Goal: Task Accomplishment & Management: Use online tool/utility

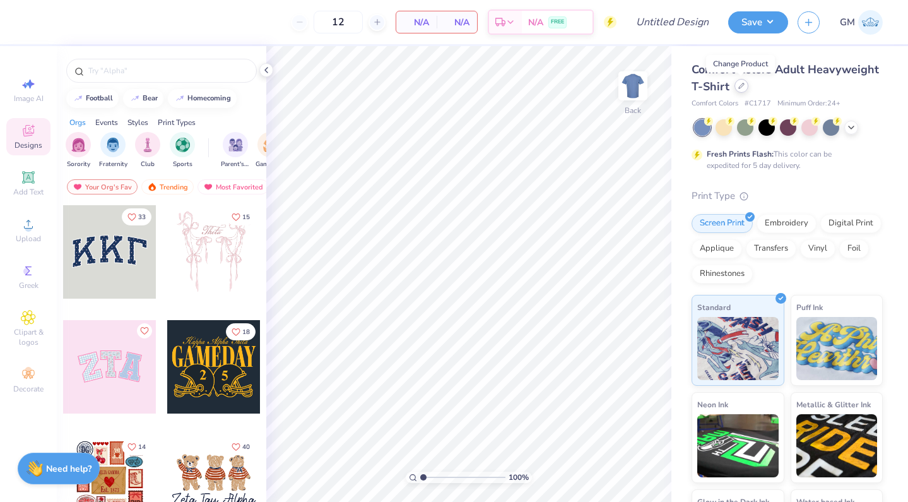
click at [738, 90] on div at bounding box center [741, 86] width 14 height 14
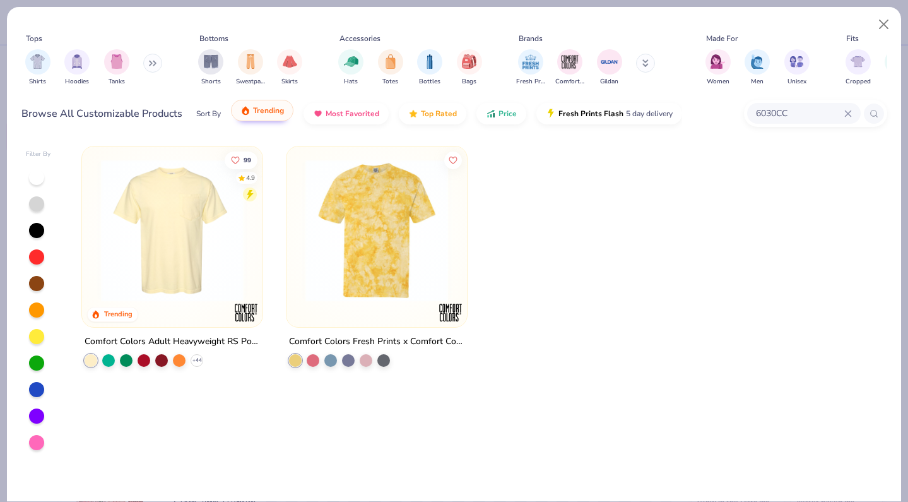
click at [239, 114] on button "Trending" at bounding box center [262, 110] width 62 height 21
click at [41, 72] on div "filter for Shirts" at bounding box center [37, 60] width 25 height 25
click at [574, 65] on img "filter for Comfort Colors" at bounding box center [569, 60] width 19 height 19
click at [877, 115] on icon at bounding box center [873, 113] width 9 height 9
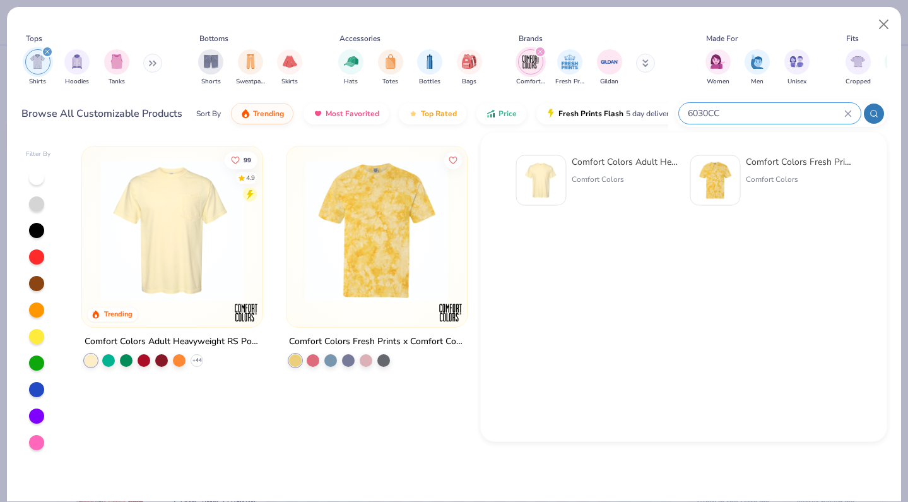
click at [654, 164] on div "Comfort Colors Adult Heavyweight RS Pocket T-Shirt" at bounding box center [625, 161] width 106 height 13
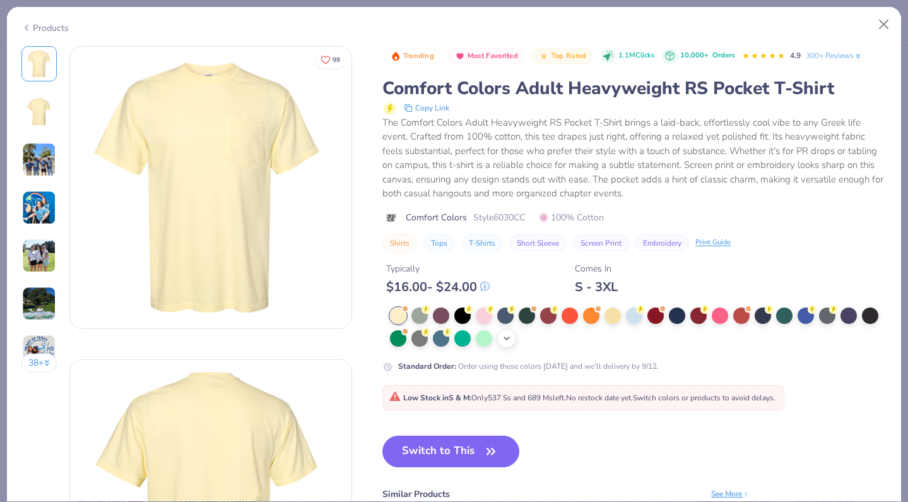
click at [510, 338] on icon at bounding box center [507, 338] width 10 height 10
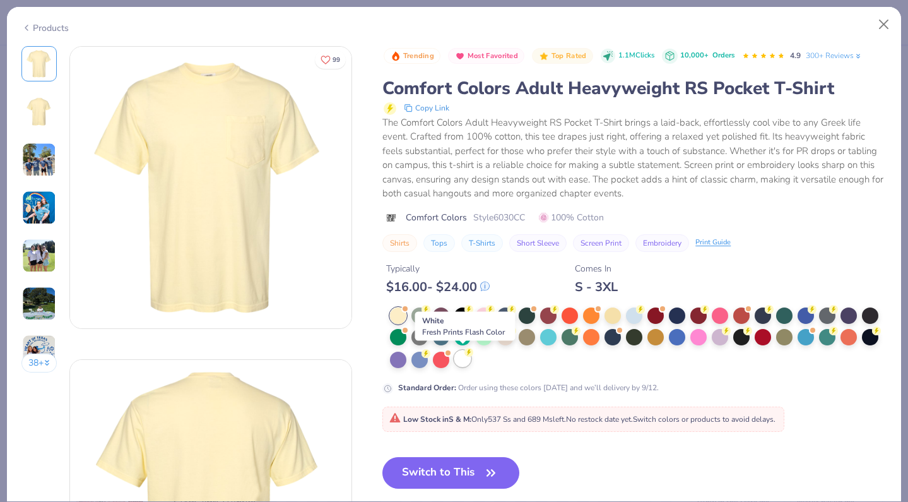
click at [464, 360] on div at bounding box center [462, 358] width 16 height 16
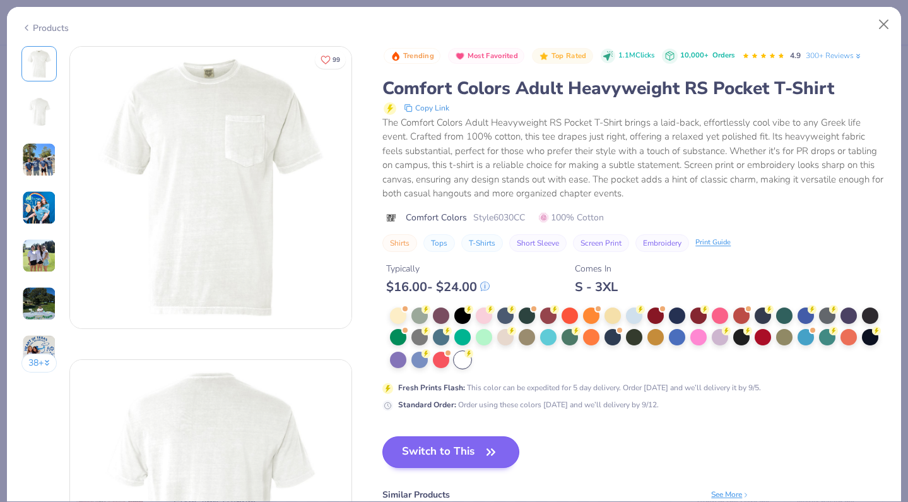
click at [459, 454] on button "Switch to This" at bounding box center [450, 452] width 137 height 32
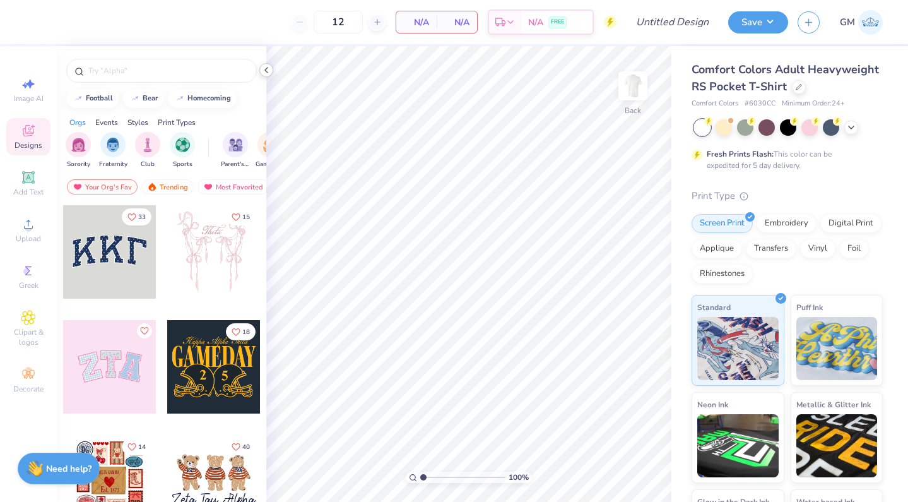
click at [266, 74] on icon at bounding box center [266, 70] width 10 height 10
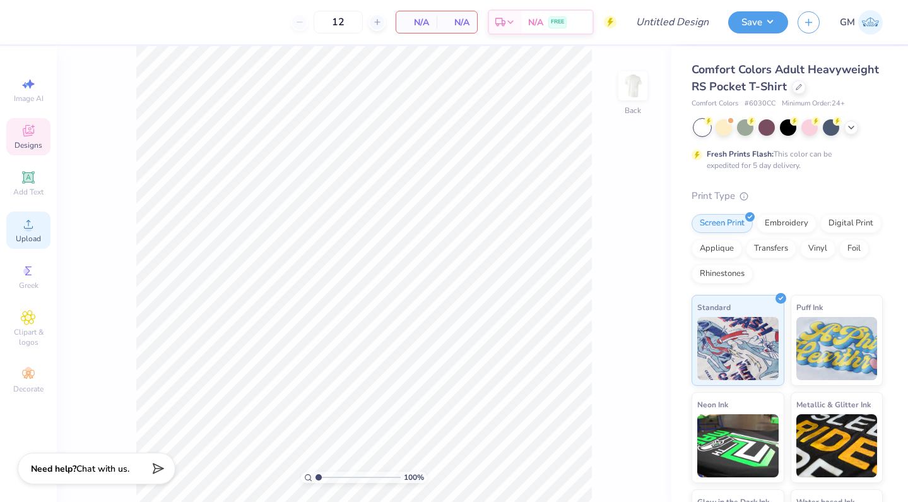
click at [32, 226] on icon at bounding box center [28, 223] width 15 height 15
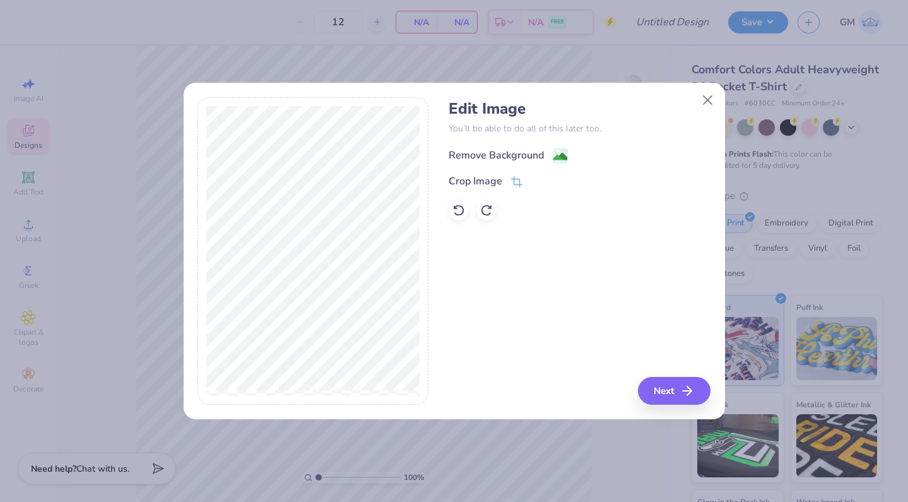
click at [493, 158] on div "Remove Background" at bounding box center [496, 155] width 95 height 15
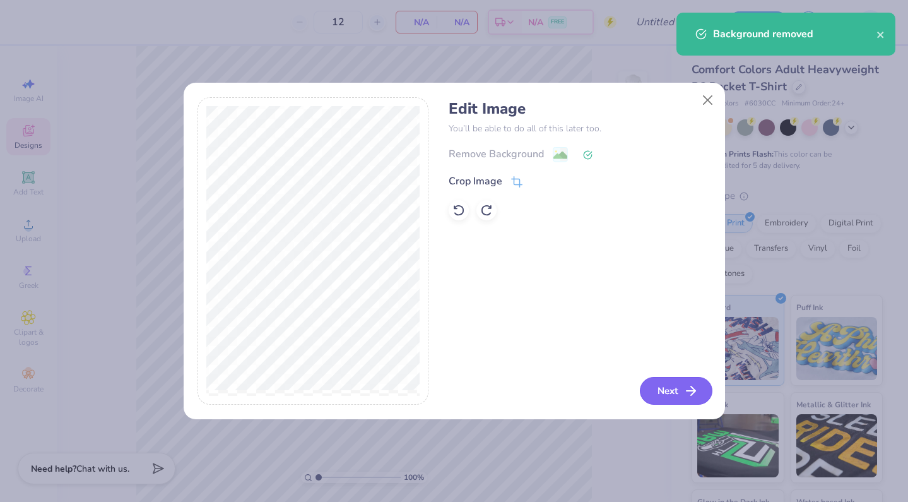
click at [697, 386] on icon "button" at bounding box center [690, 390] width 15 height 15
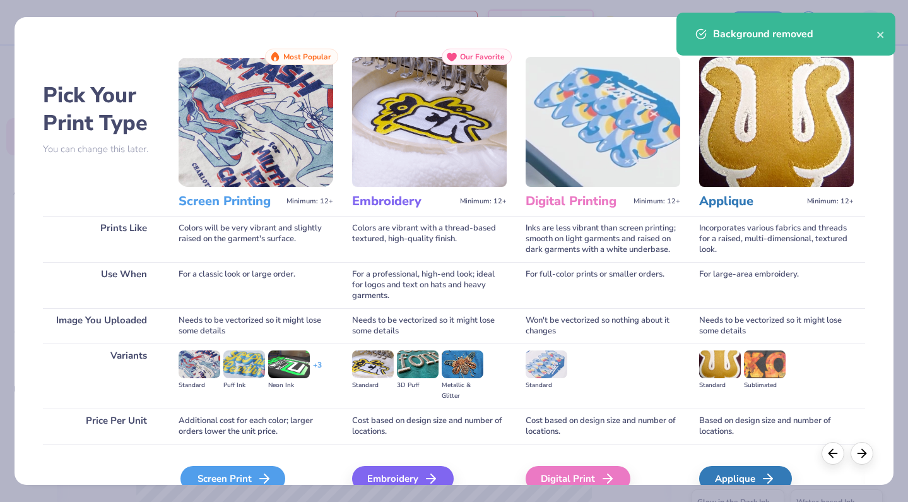
click at [264, 470] on div "Screen Print" at bounding box center [232, 478] width 105 height 25
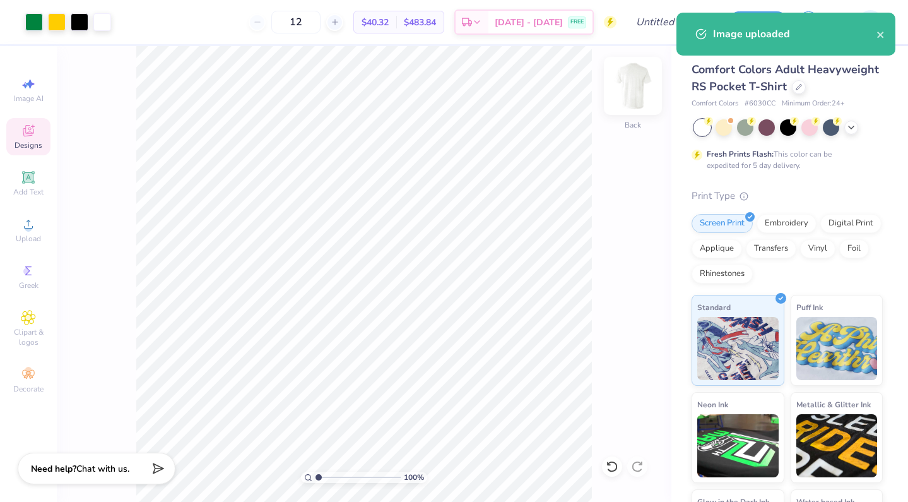
click at [642, 95] on img at bounding box center [633, 86] width 50 height 50
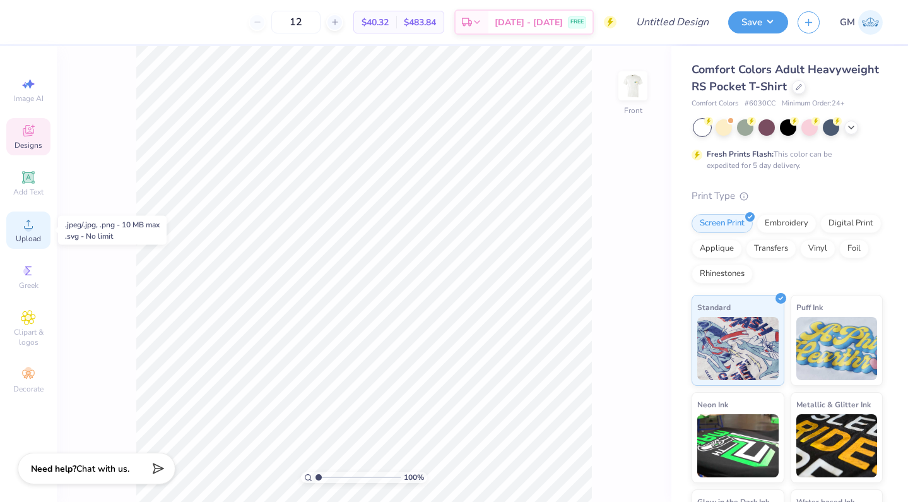
click at [38, 227] on div "Upload" at bounding box center [28, 229] width 44 height 37
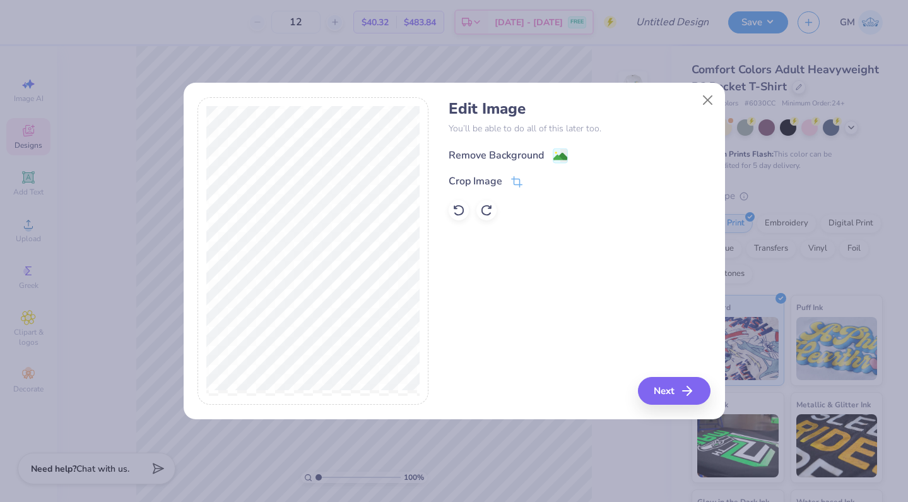
click at [505, 155] on div "Remove Background" at bounding box center [496, 155] width 95 height 15
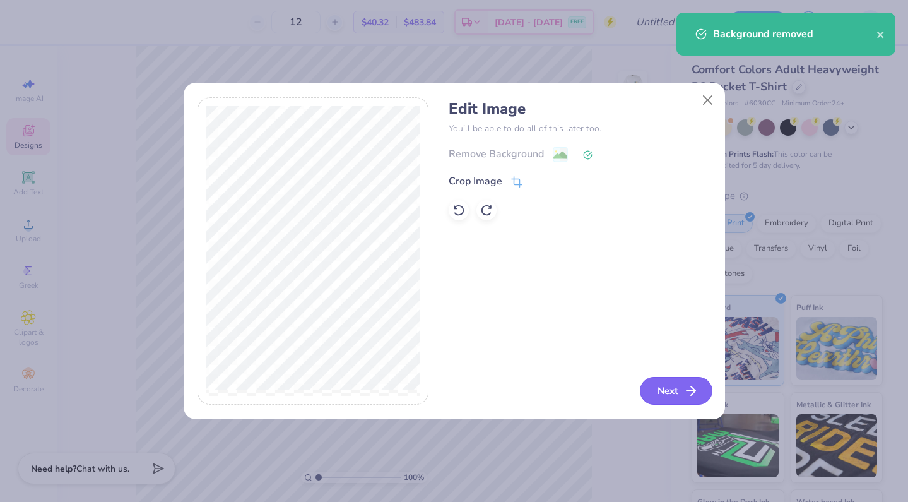
click at [663, 403] on button "Next" at bounding box center [676, 391] width 73 height 28
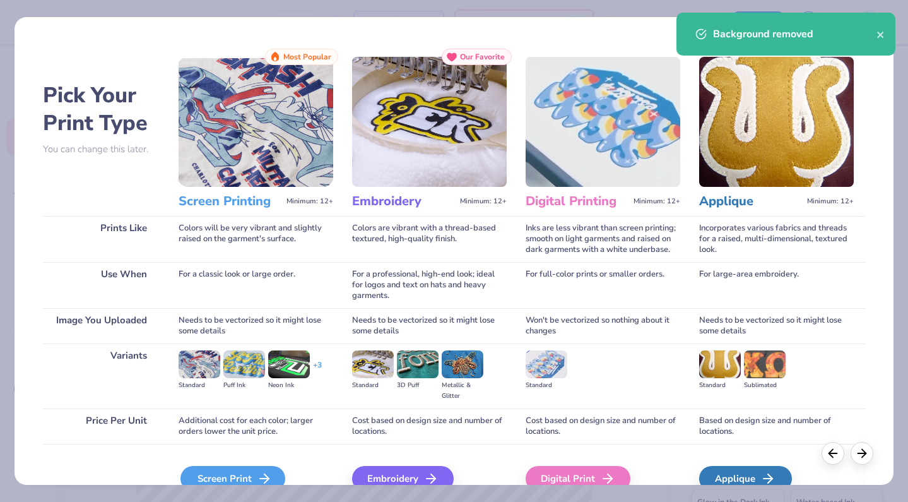
click at [252, 477] on div "Screen Print" at bounding box center [232, 478] width 105 height 25
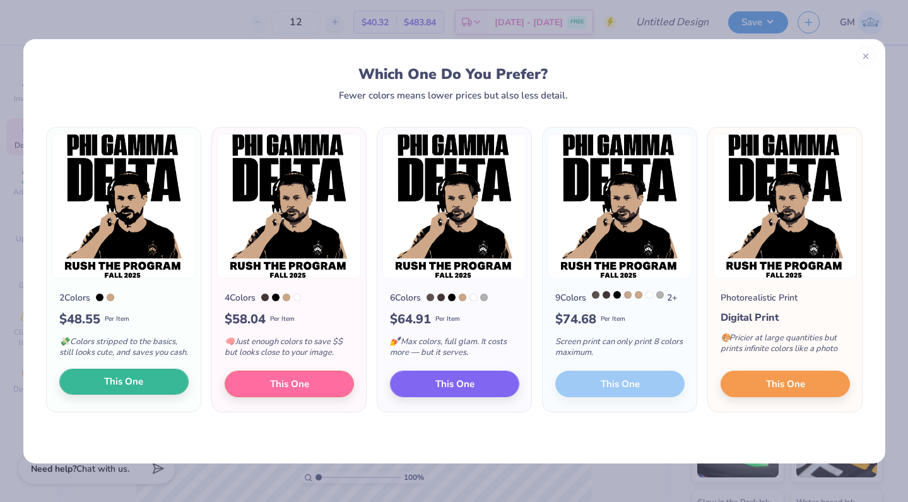
click at [160, 391] on button "This One" at bounding box center [123, 381] width 129 height 26
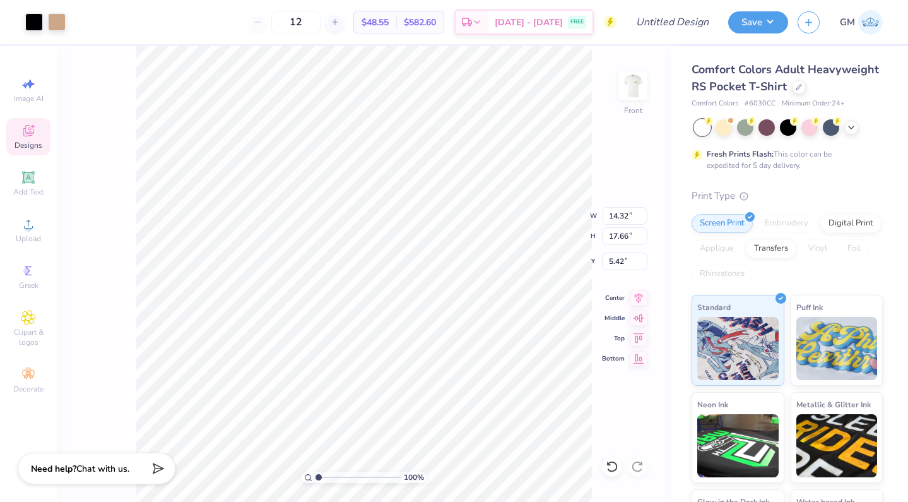
type input "8.86"
type input "10.93"
type input "6.39"
type input "9.55"
type input "11.78"
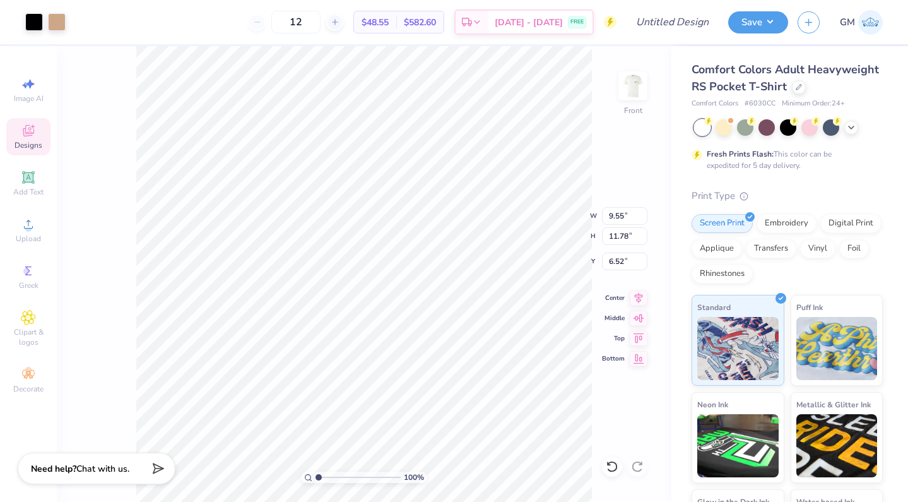
type input "4.43"
click at [632, 103] on img at bounding box center [633, 86] width 50 height 50
click at [627, 109] on img at bounding box center [633, 86] width 50 height 50
type input "4.66"
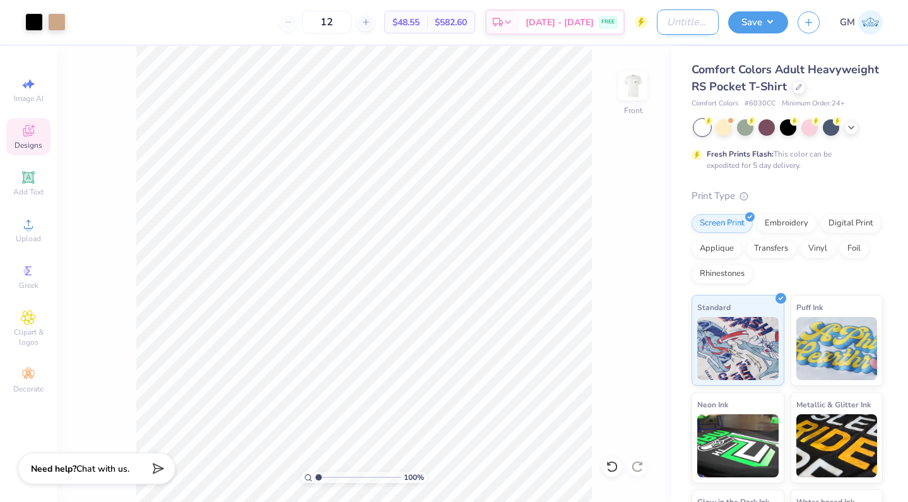
click at [701, 28] on input "Design Title" at bounding box center [688, 21] width 62 height 25
type input "[PERSON_NAME] final"
click at [762, 25] on button "Save" at bounding box center [758, 20] width 60 height 22
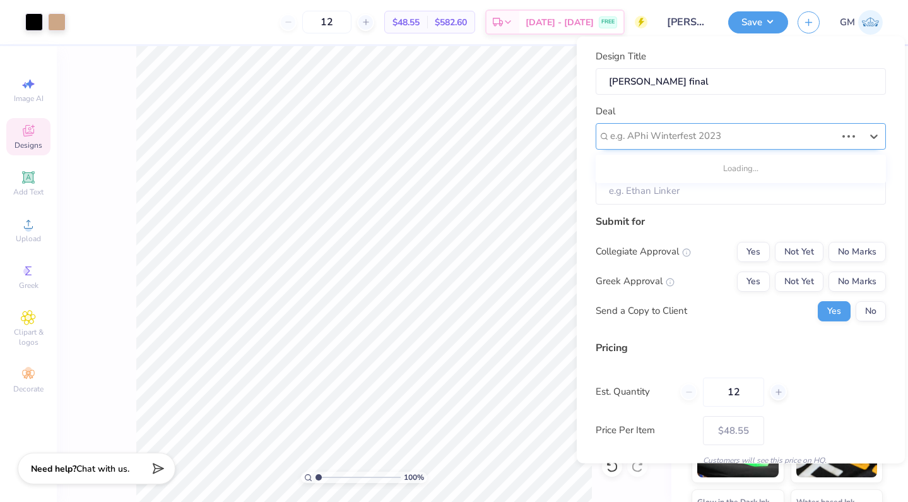
click at [741, 144] on div "e.g. APhi Winterfest 2023" at bounding box center [723, 136] width 228 height 20
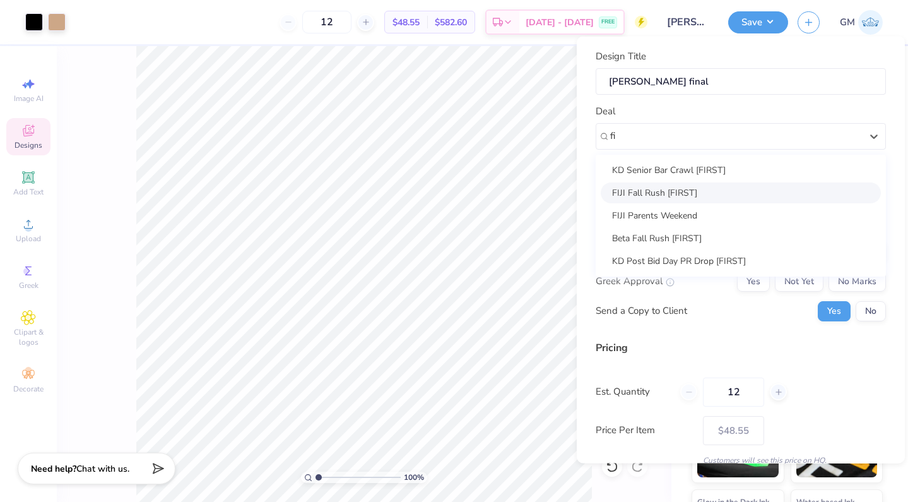
click at [713, 191] on div "FIJI Fall Rush [FIRST]" at bounding box center [741, 192] width 280 height 21
type input "fi"
type input "[PERSON_NAME]"
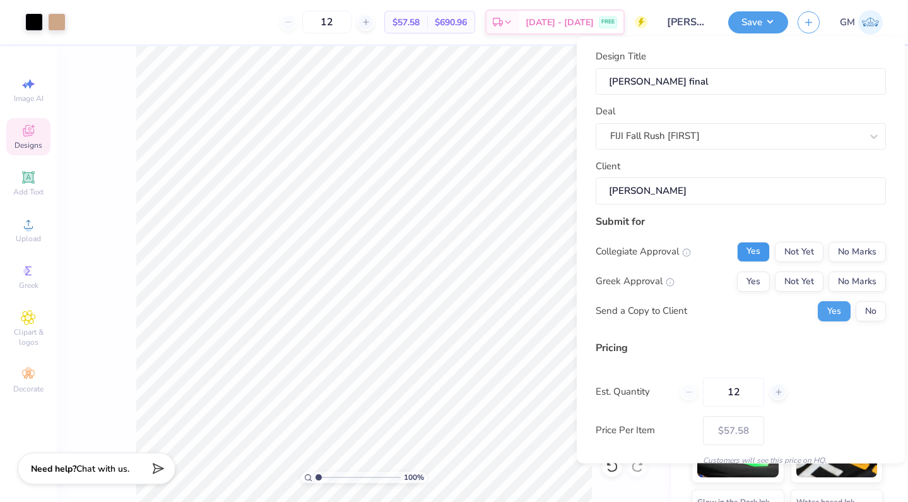
click at [757, 256] on button "Yes" at bounding box center [753, 251] width 33 height 20
click at [849, 282] on button "No Marks" at bounding box center [856, 281] width 57 height 20
click at [763, 256] on button "Yes" at bounding box center [753, 251] width 33 height 20
click at [756, 249] on button "Yes" at bounding box center [753, 251] width 33 height 20
click at [823, 251] on button "Not Yet" at bounding box center [799, 251] width 49 height 20
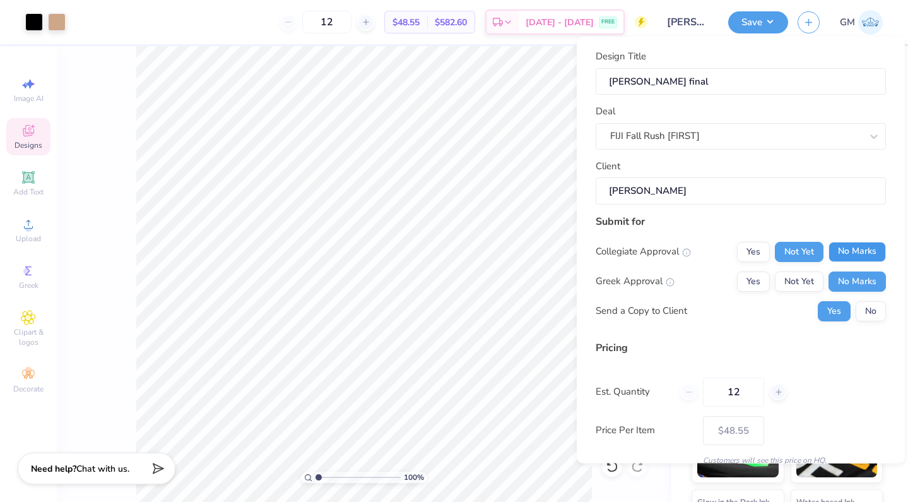
click at [850, 251] on button "No Marks" at bounding box center [856, 251] width 57 height 20
click at [747, 284] on button "Yes" at bounding box center [753, 281] width 33 height 20
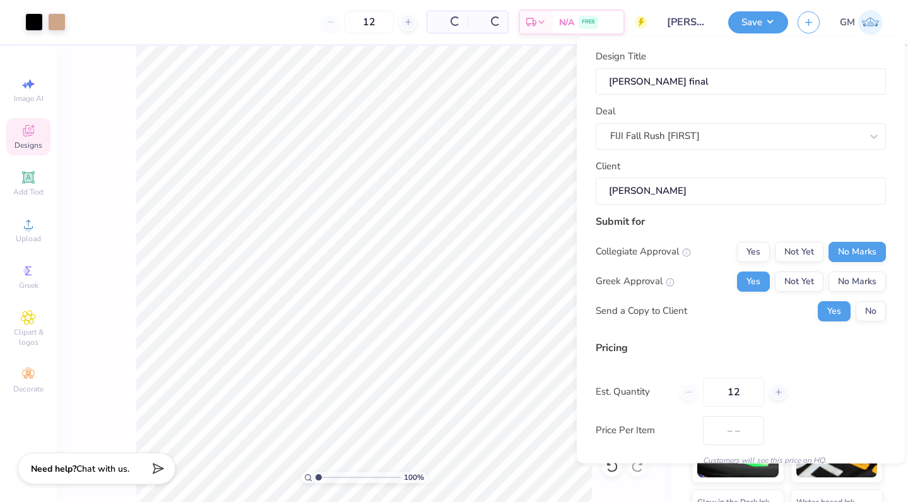
type input "$57.58"
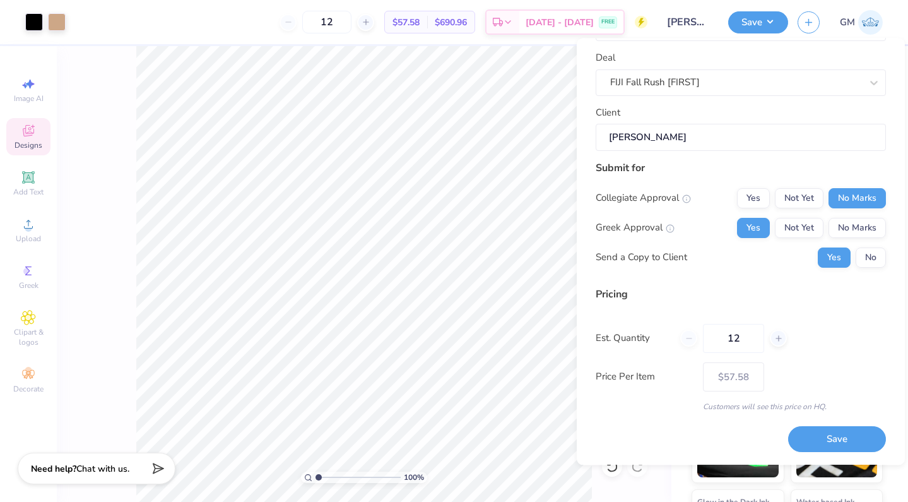
scroll to position [54, 0]
click at [873, 260] on button "No" at bounding box center [871, 259] width 30 height 20
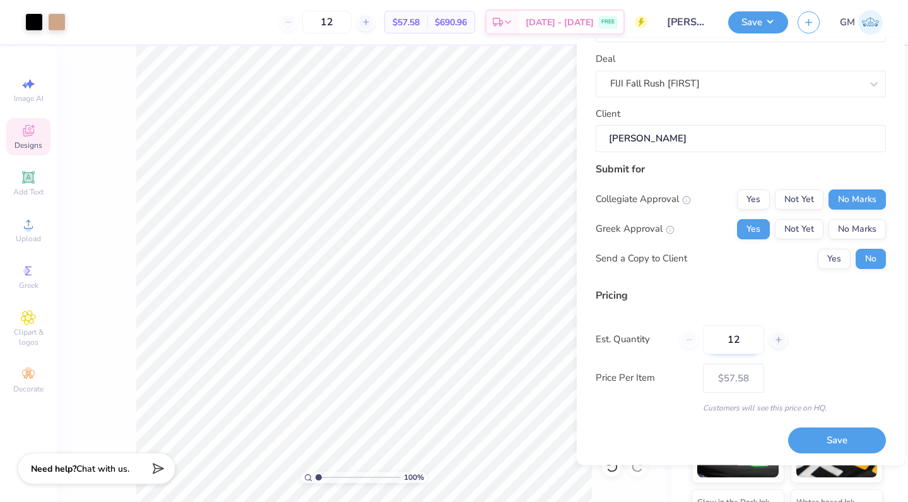
click at [747, 347] on input "12" at bounding box center [733, 339] width 61 height 29
type input "1"
type input "0"
type input "093"
type input "93"
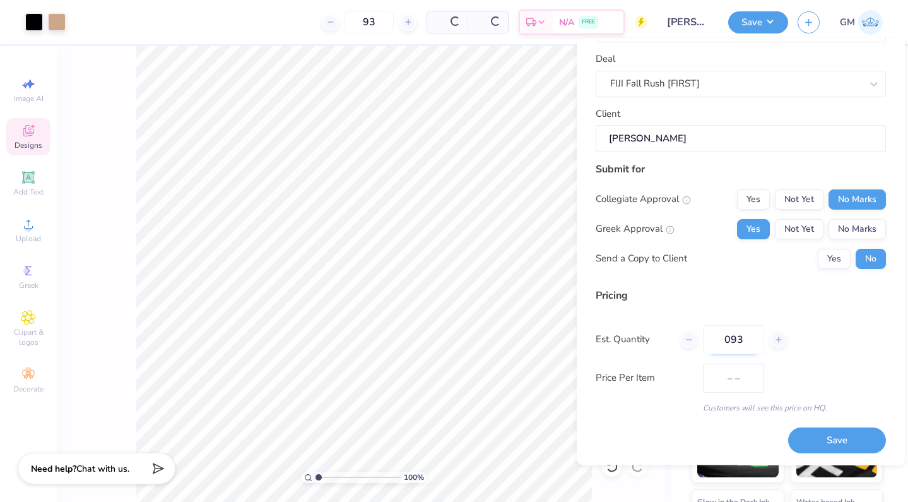
type input "$25.65"
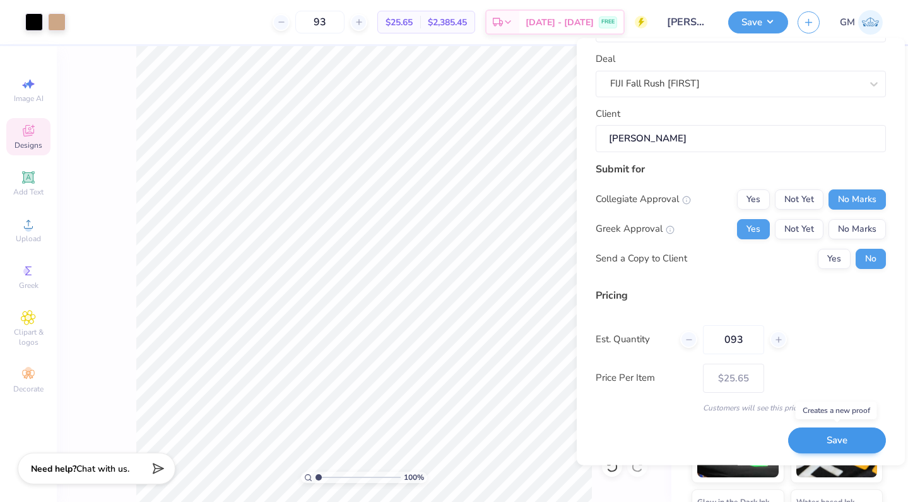
type input "093"
click at [839, 432] on button "Save" at bounding box center [837, 441] width 98 height 26
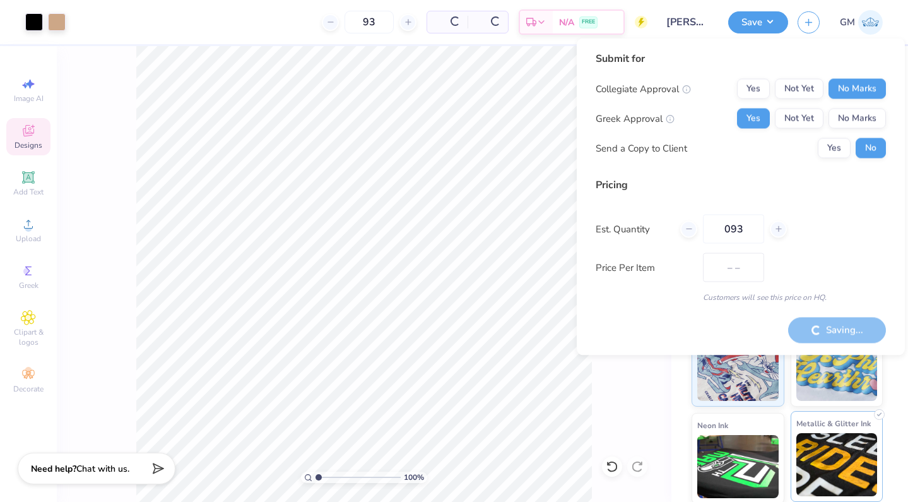
type input "$21.63"
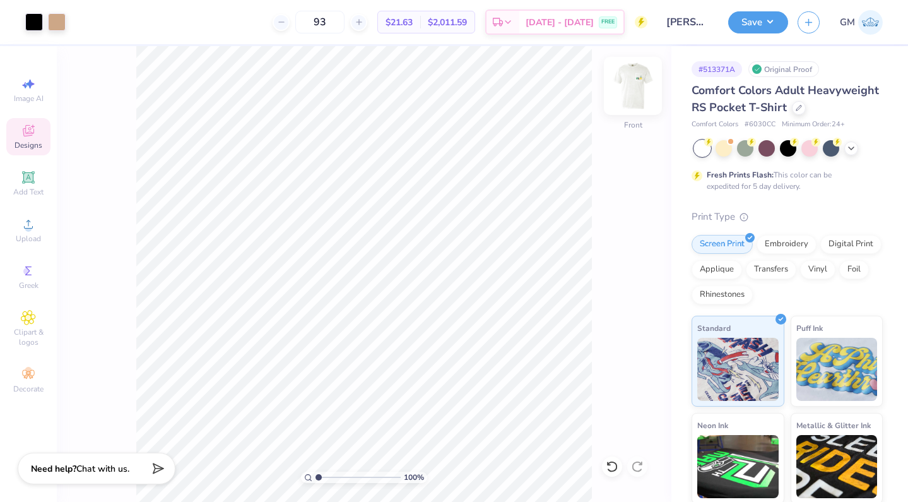
click at [631, 81] on img at bounding box center [633, 86] width 50 height 50
click at [760, 25] on button "Save" at bounding box center [758, 20] width 60 height 22
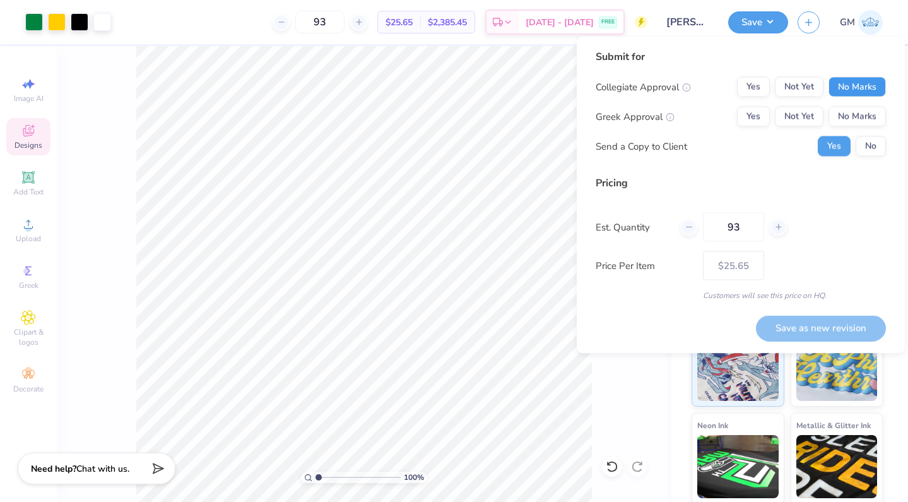
click at [850, 90] on button "No Marks" at bounding box center [856, 87] width 57 height 20
click at [758, 124] on button "Yes" at bounding box center [753, 117] width 33 height 20
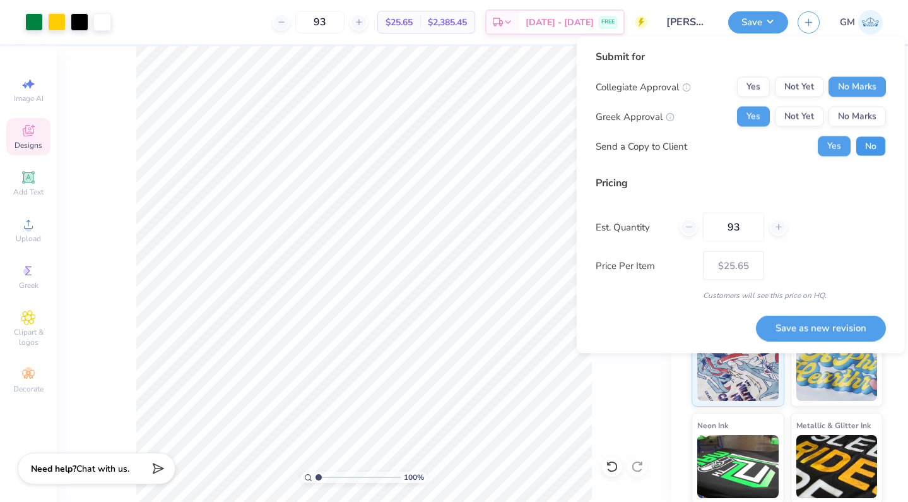
click at [867, 144] on button "No" at bounding box center [871, 146] width 30 height 20
click at [829, 332] on button "Save as new revision" at bounding box center [821, 328] width 130 height 26
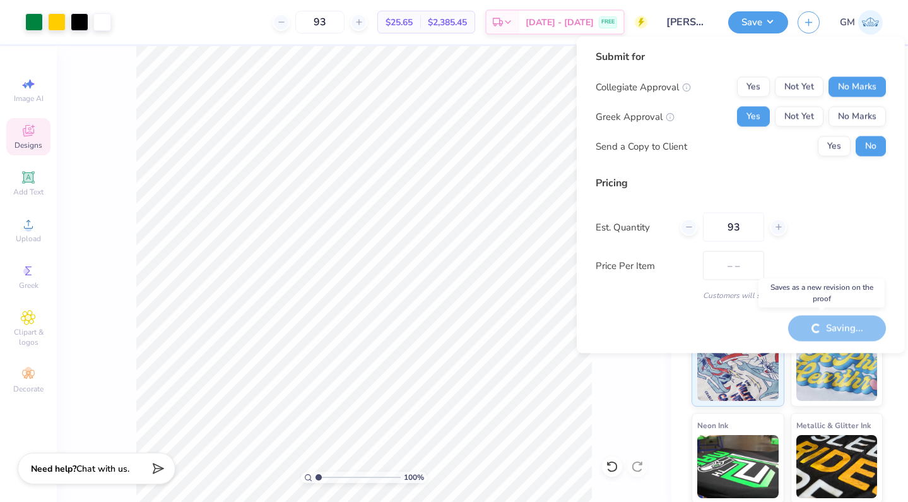
type input "$25.65"
